Goal: Information Seeking & Learning: Learn about a topic

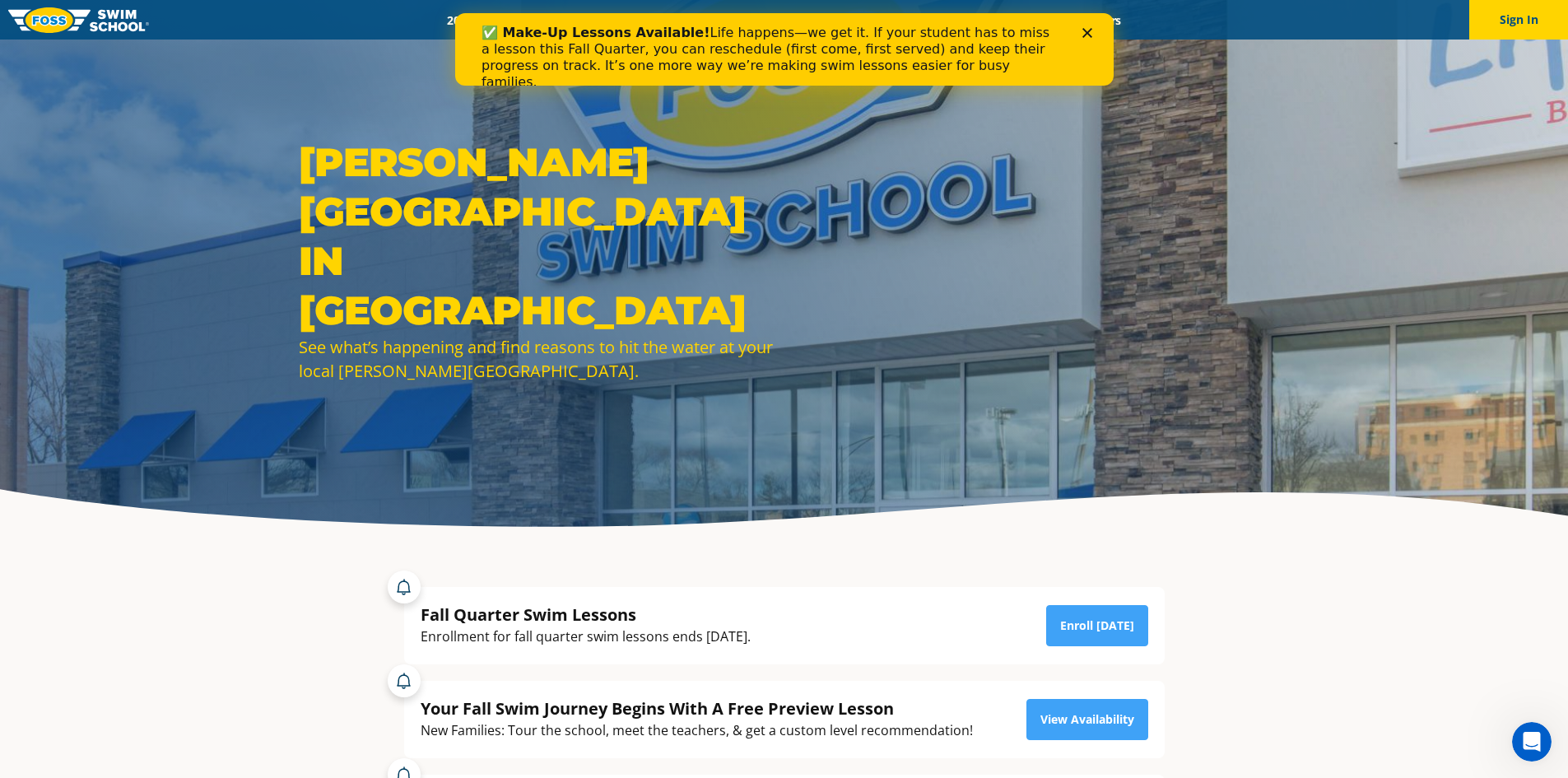
click at [1188, 352] on div "[PERSON_NAME][GEOGRAPHIC_DATA] in [GEOGRAPHIC_DATA] See what’s happening and fi…" at bounding box center [784, 273] width 988 height 270
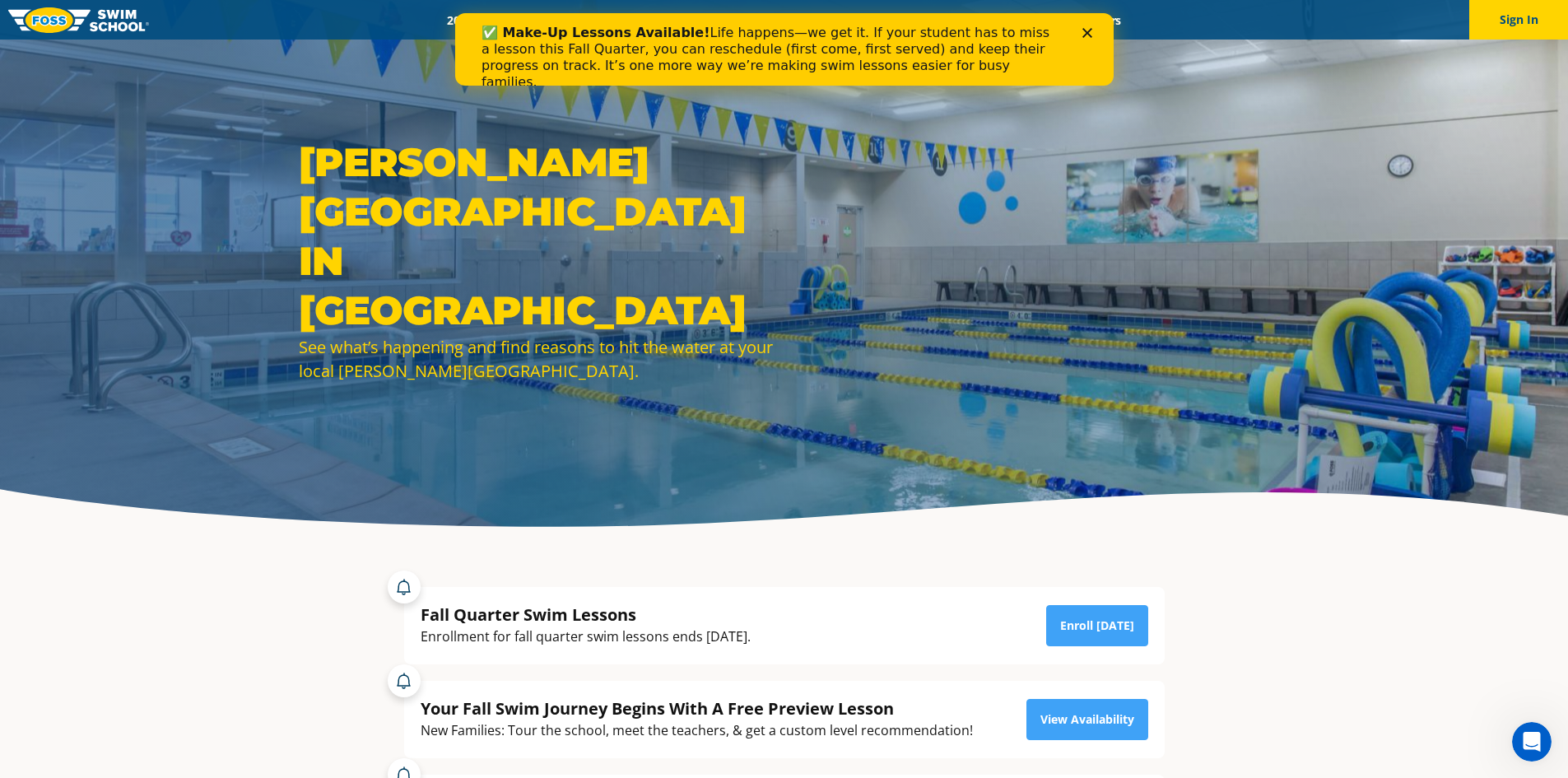
drag, startPoint x: 1572, startPoint y: 38, endPoint x: 1089, endPoint y: 40, distance: 483.0
click at [1089, 41] on div "✅ Make-Up Lessons Available! Life happens—we get it. If your student has to mis…" at bounding box center [783, 58] width 658 height 76
click at [1082, 29] on polygon "Close" at bounding box center [1087, 33] width 10 height 10
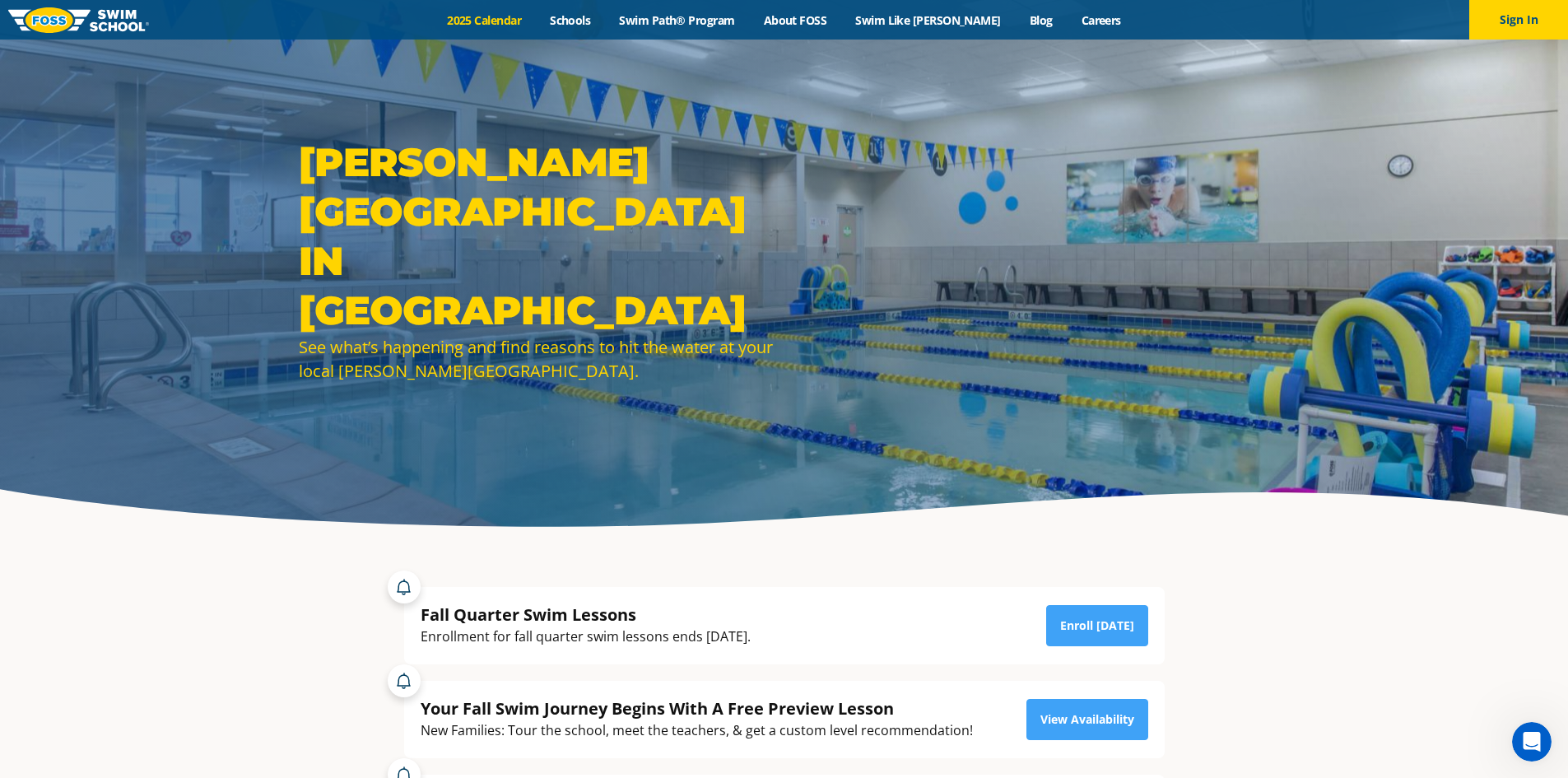
click at [522, 16] on link "2025 Calendar" at bounding box center [484, 20] width 103 height 16
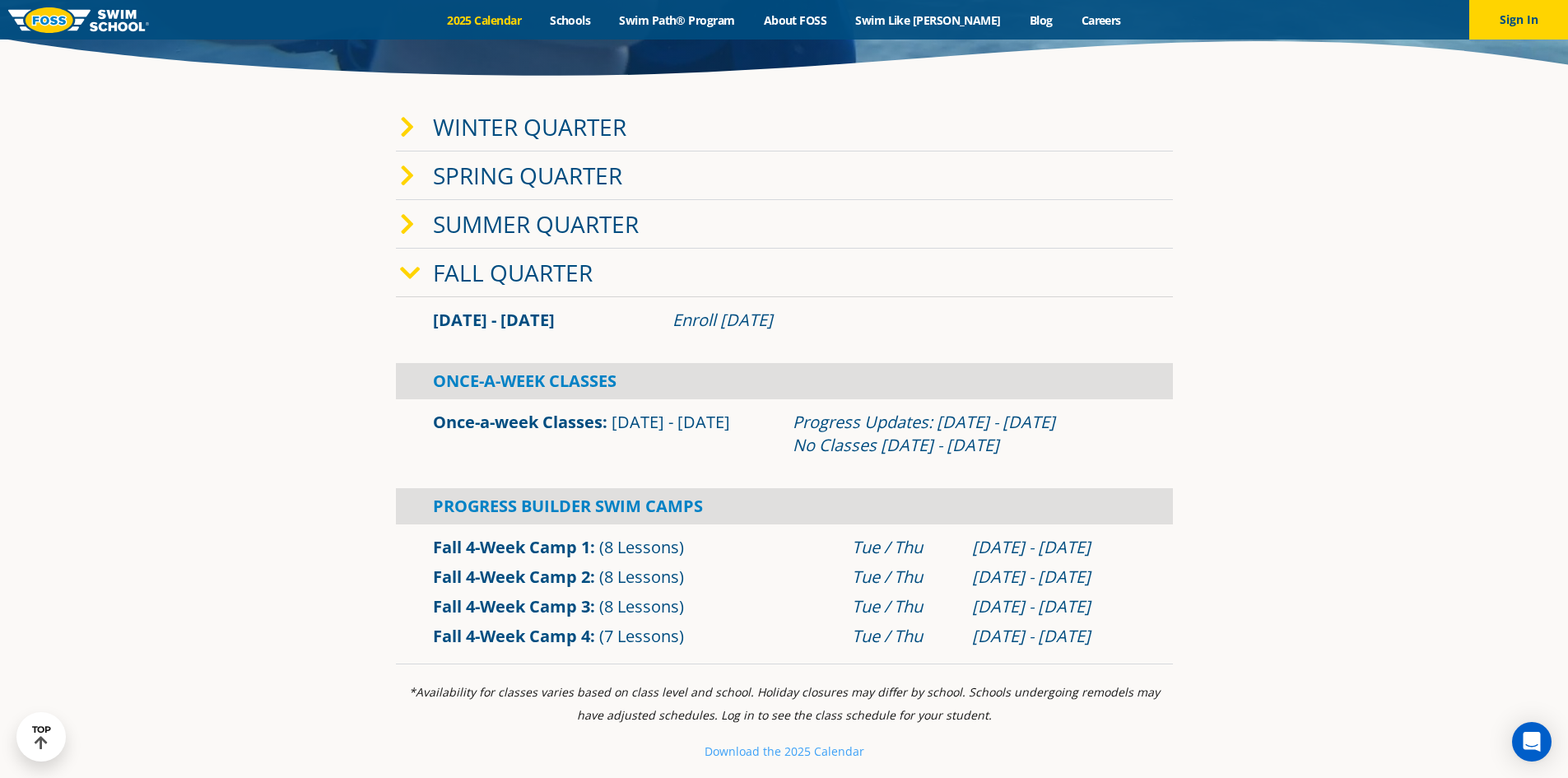
scroll to position [411, 0]
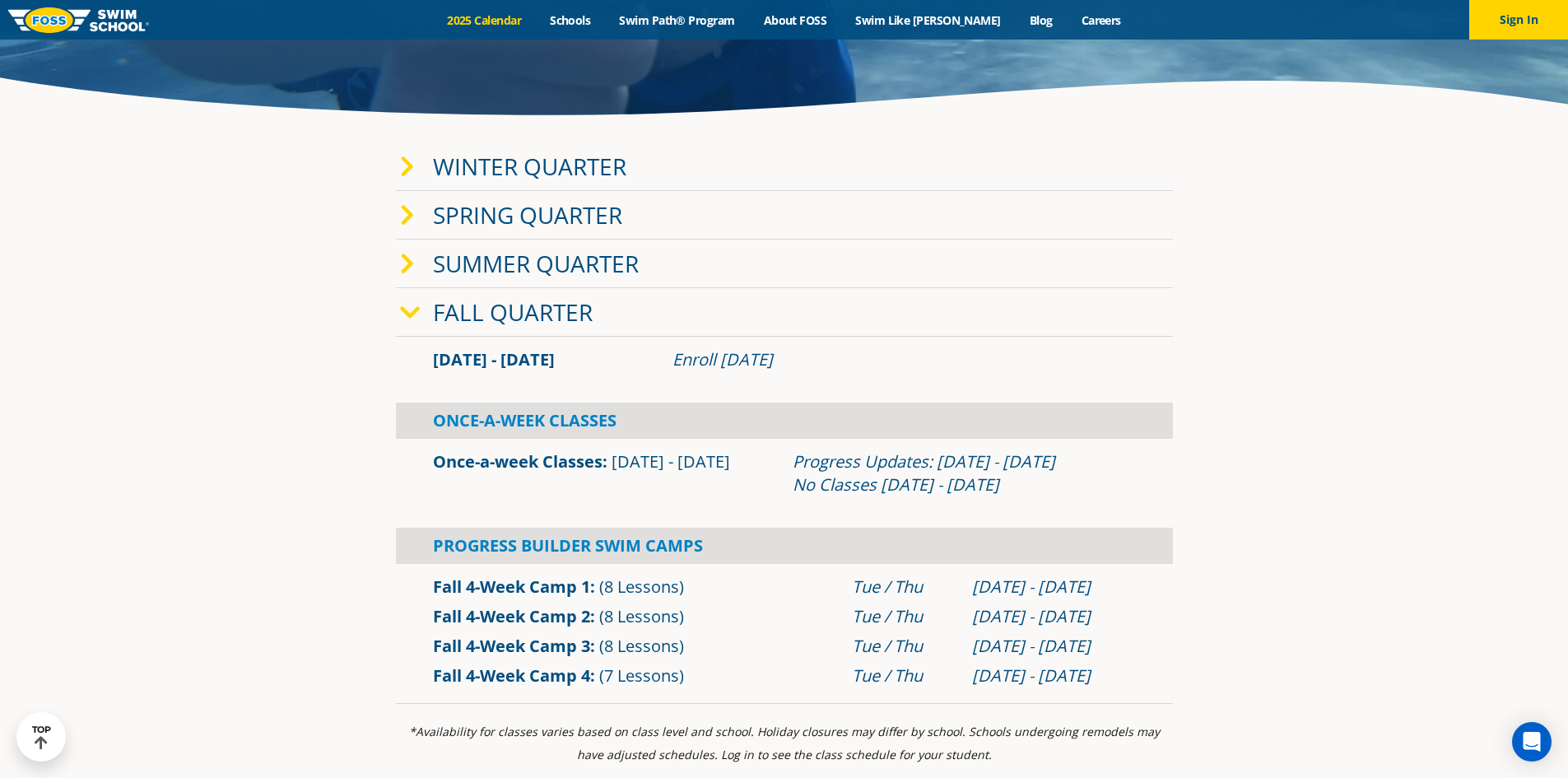
click at [425, 168] on span at bounding box center [416, 166] width 33 height 24
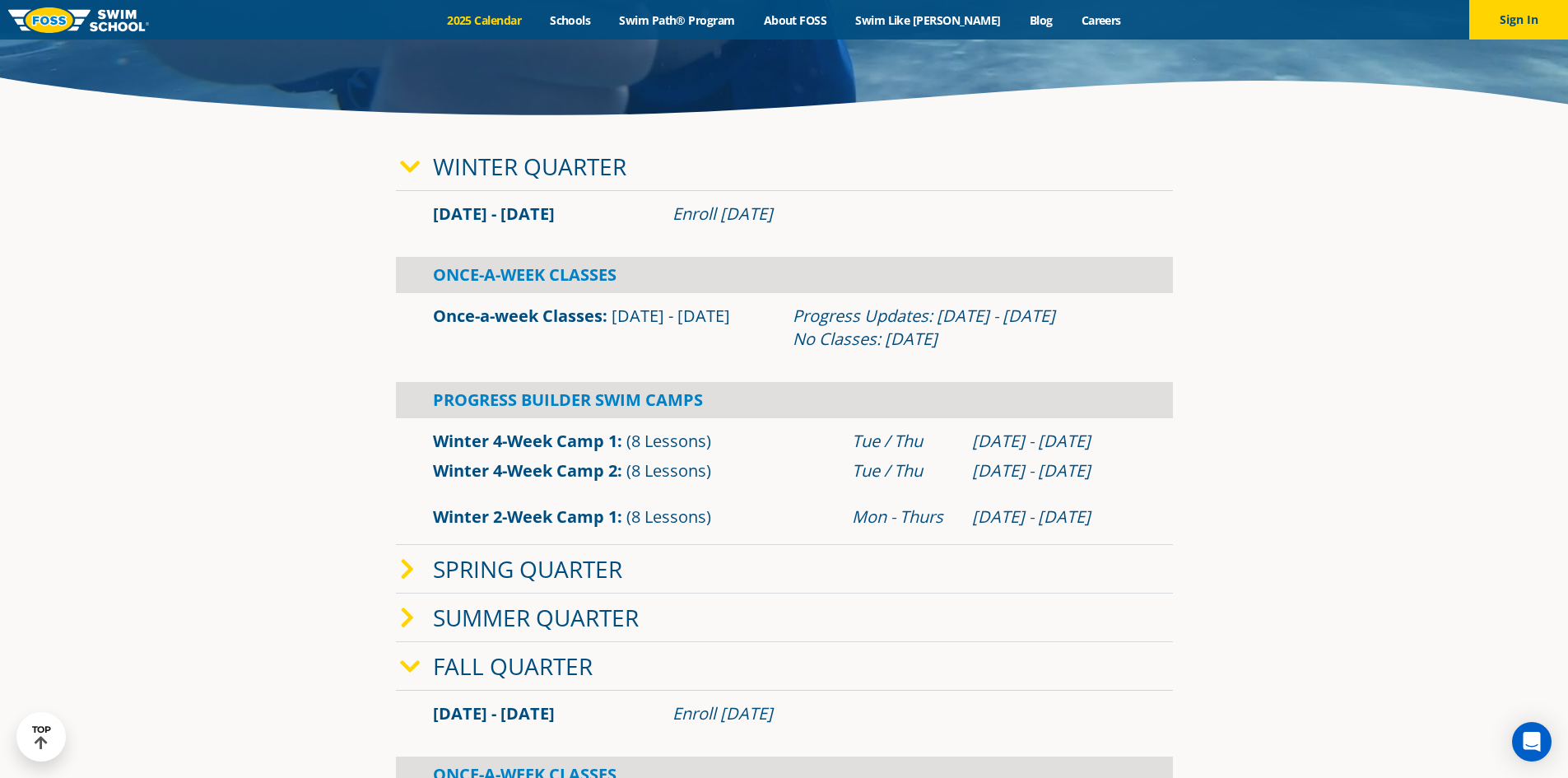
click at [425, 168] on span at bounding box center [416, 166] width 33 height 24
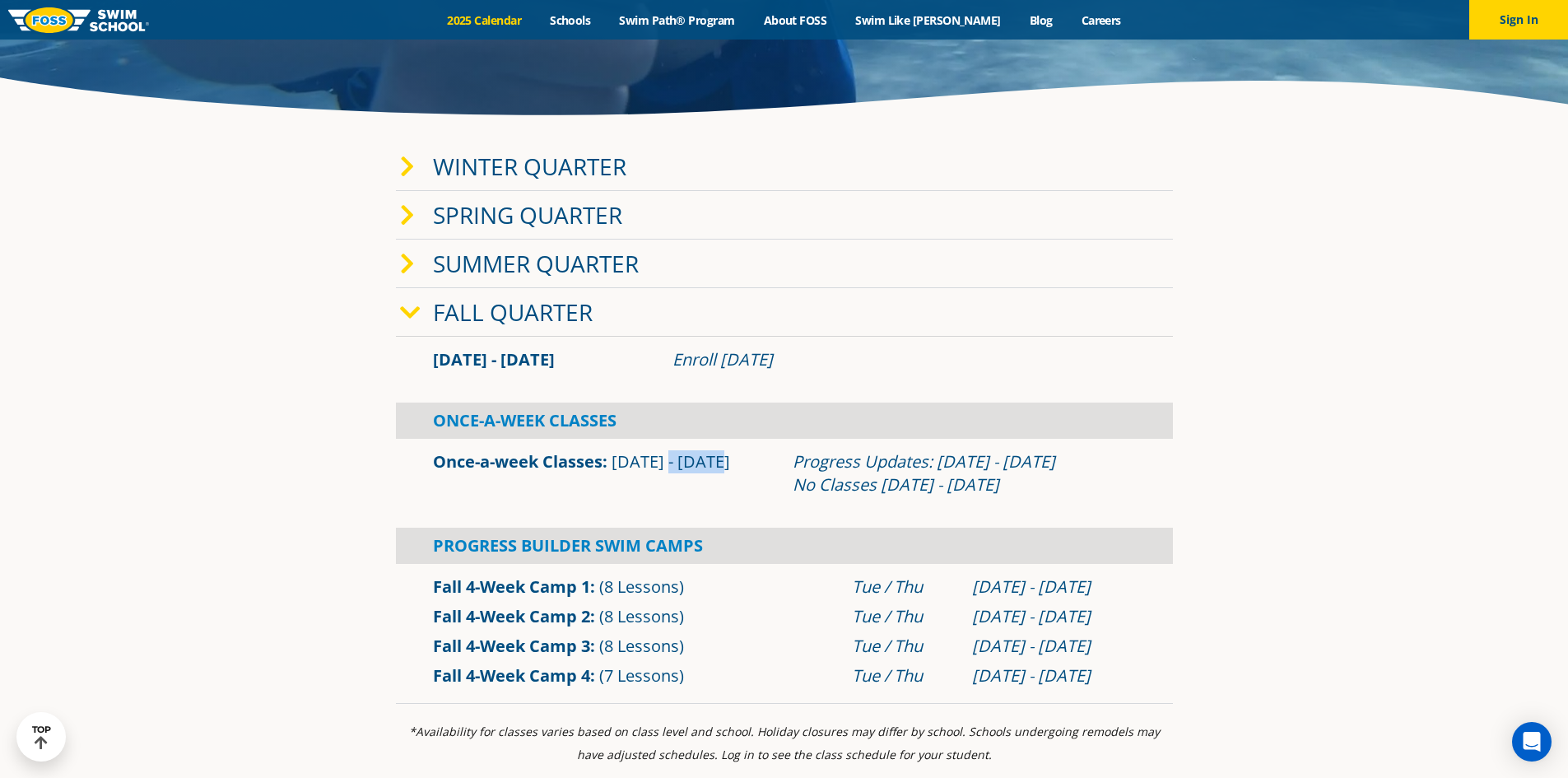
drag, startPoint x: 665, startPoint y: 470, endPoint x: 756, endPoint y: 477, distance: 91.3
click at [756, 477] on div "Once-a-week Classes Sep 2 - Dec 22" at bounding box center [604, 473] width 360 height 46
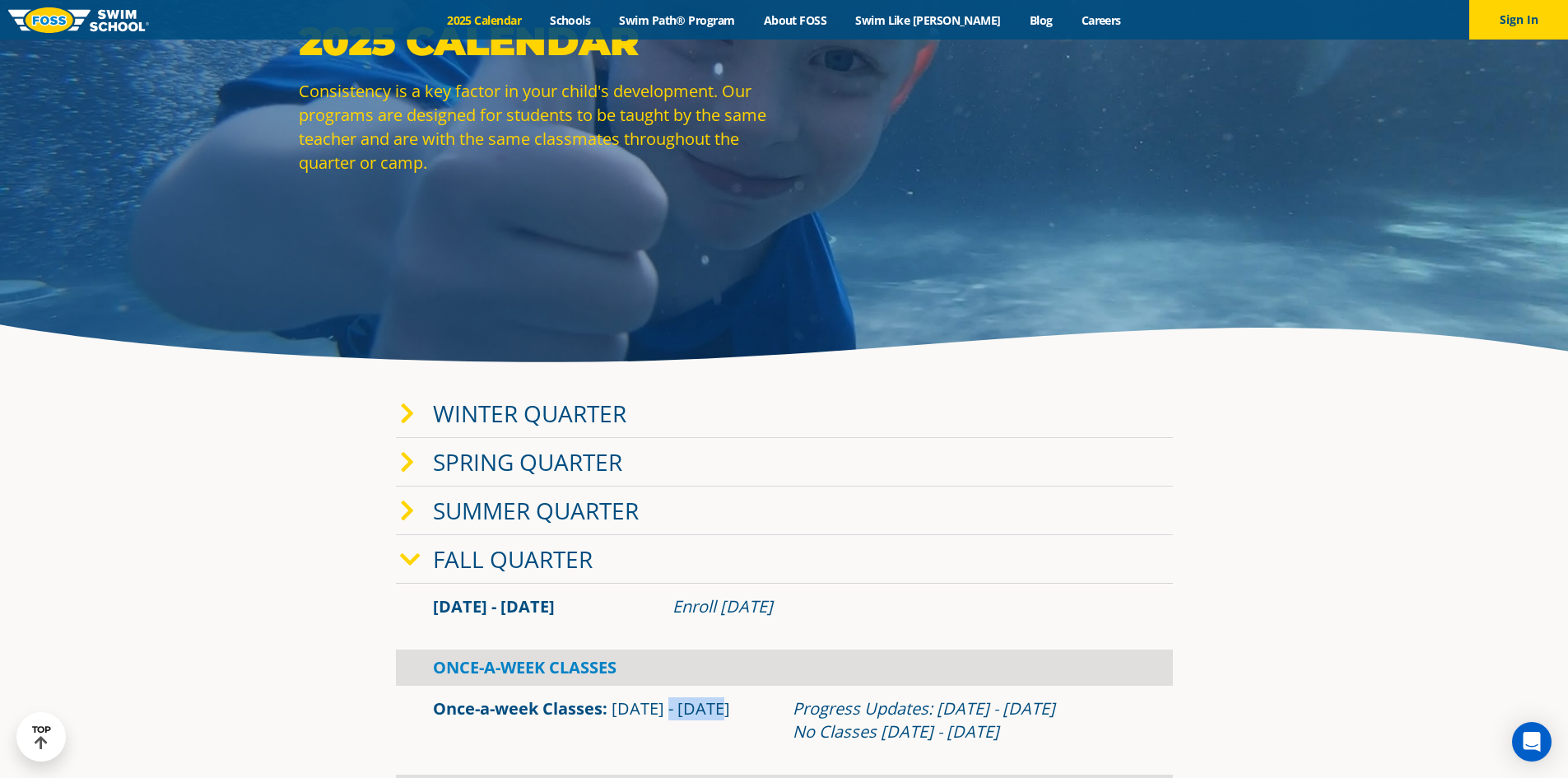
scroll to position [0, 0]
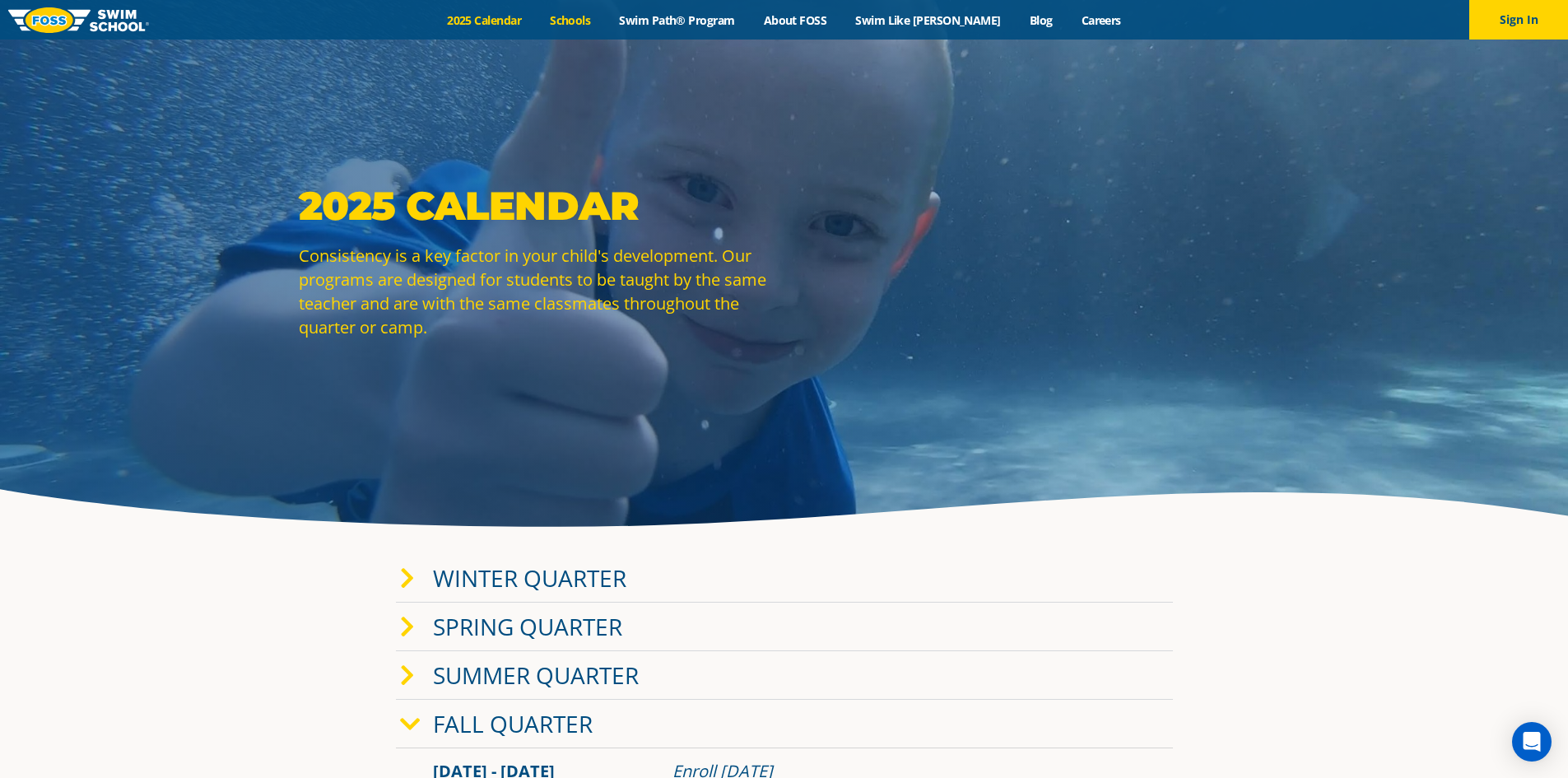
click at [605, 22] on link "Schools" at bounding box center [570, 20] width 69 height 16
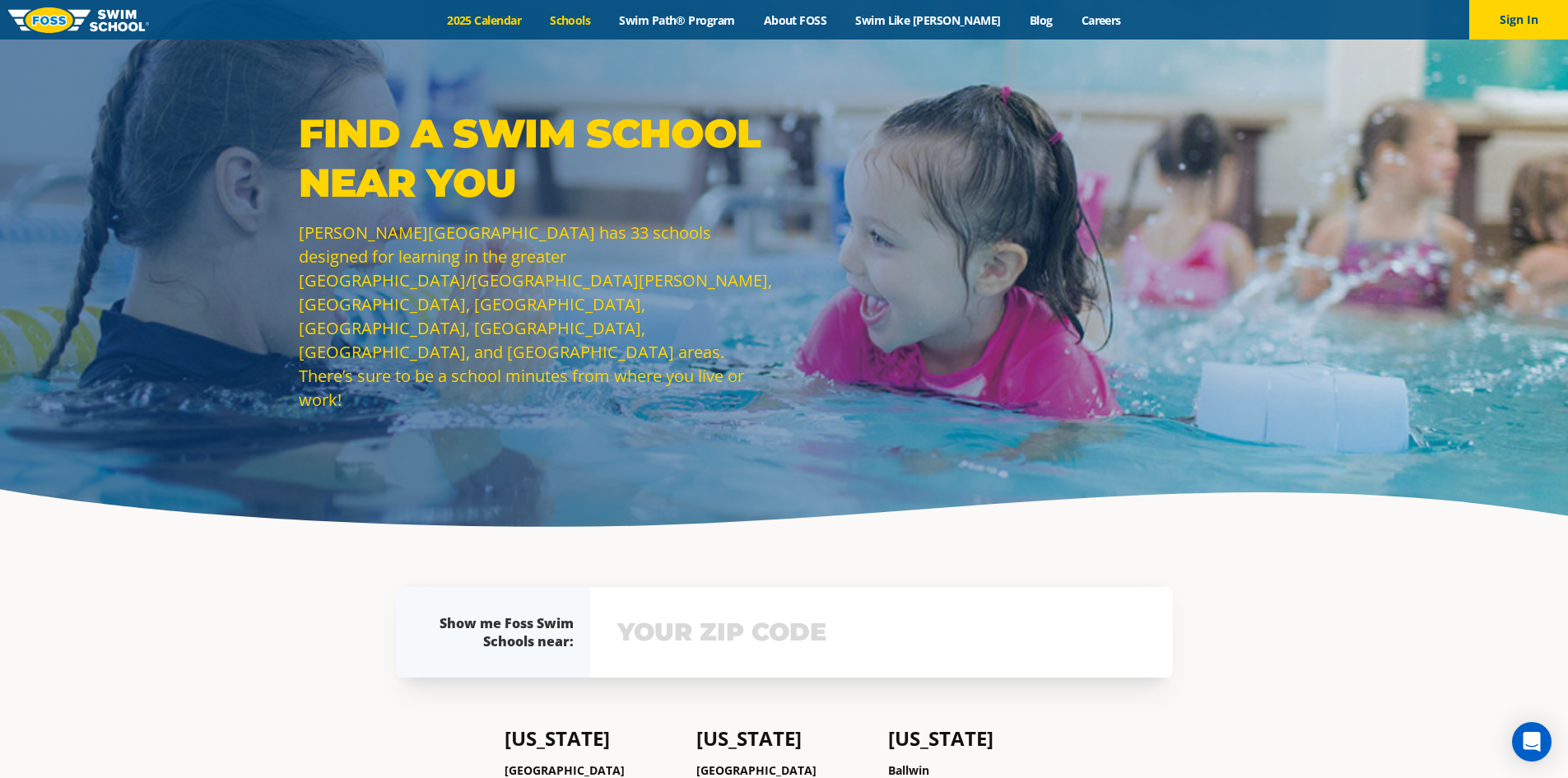
click at [508, 21] on link "2025 Calendar" at bounding box center [484, 20] width 103 height 16
